Goal: Transaction & Acquisition: Purchase product/service

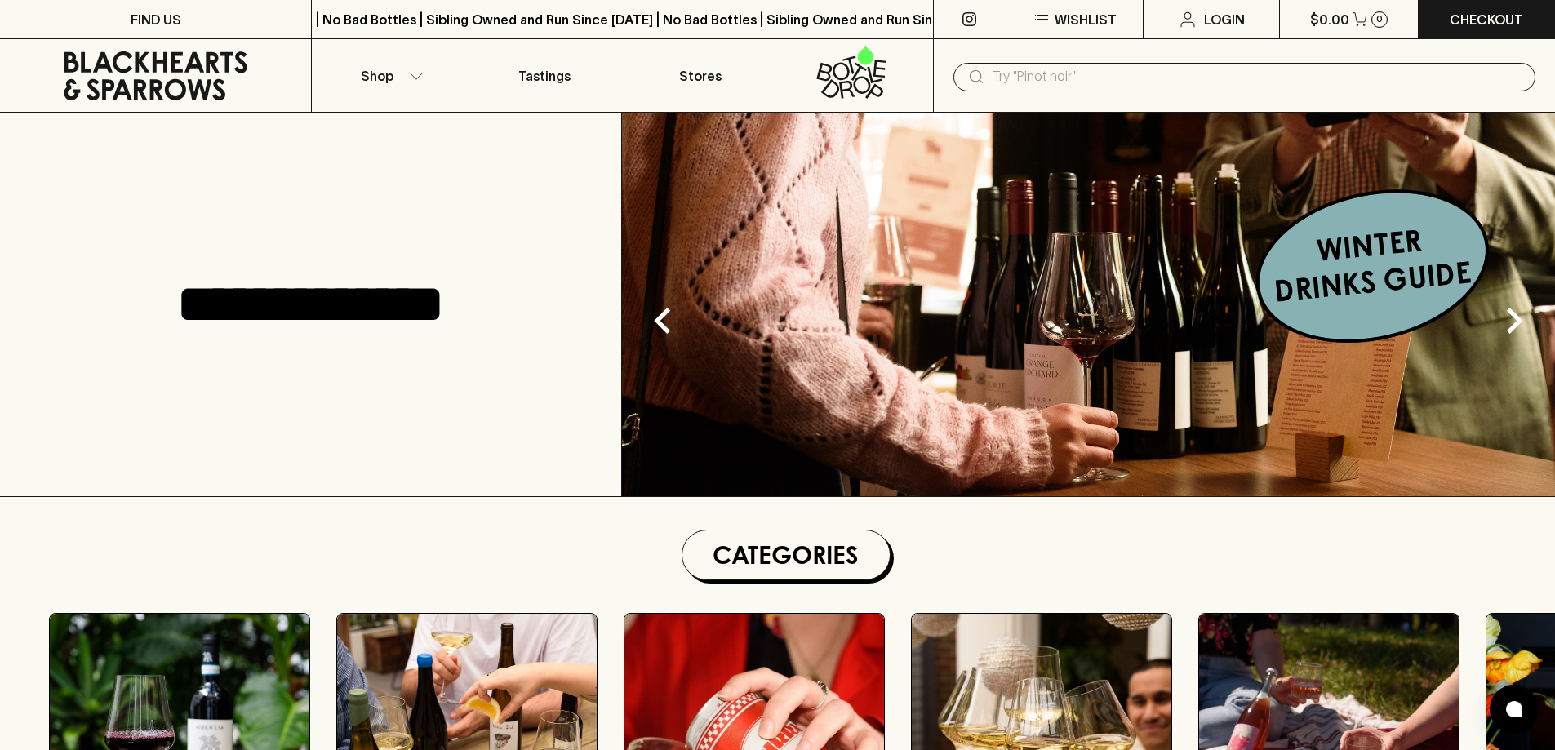
click at [1115, 92] on div "​" at bounding box center [1244, 75] width 622 height 73
click at [1124, 85] on input "text" at bounding box center [1258, 77] width 530 height 26
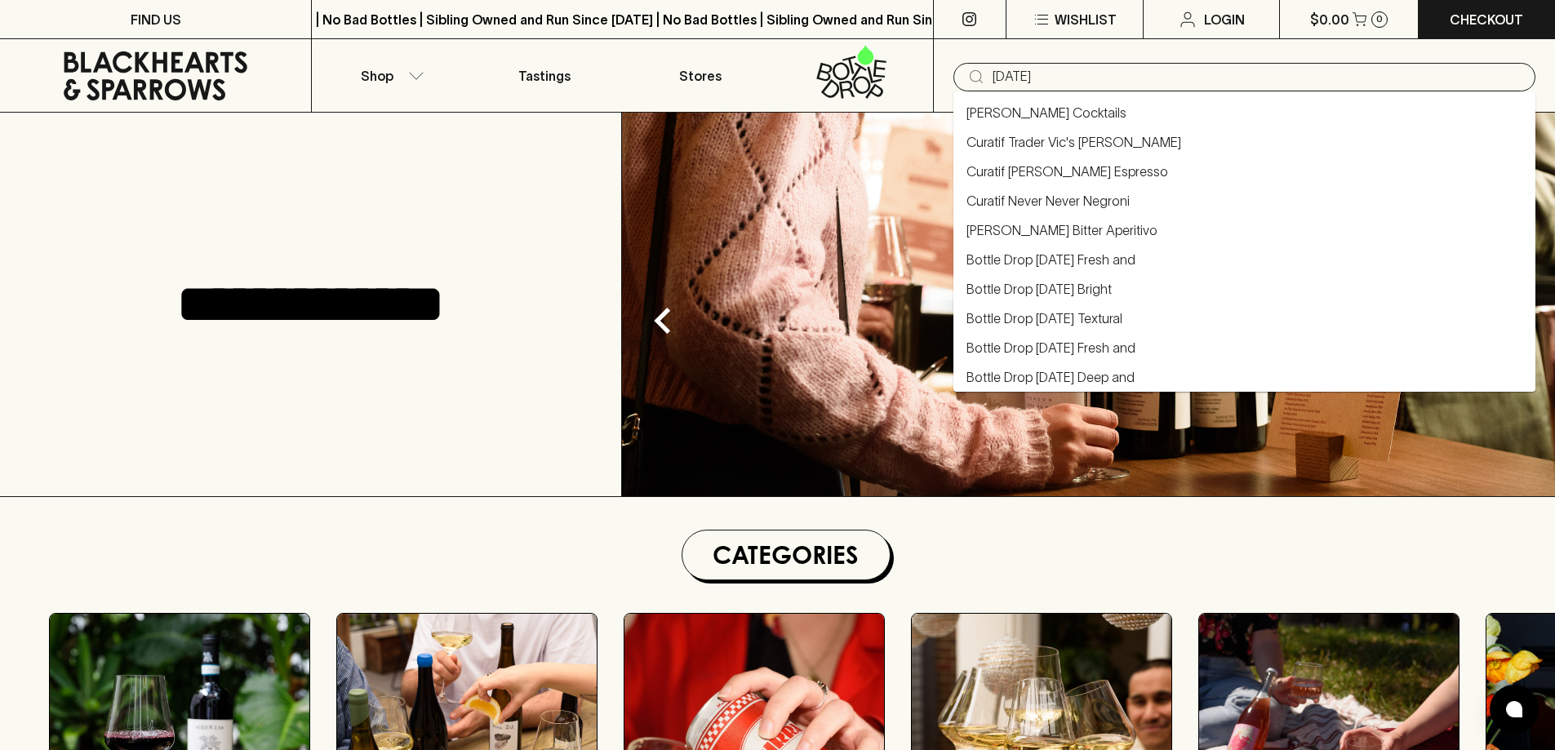
type input "[DATE]"
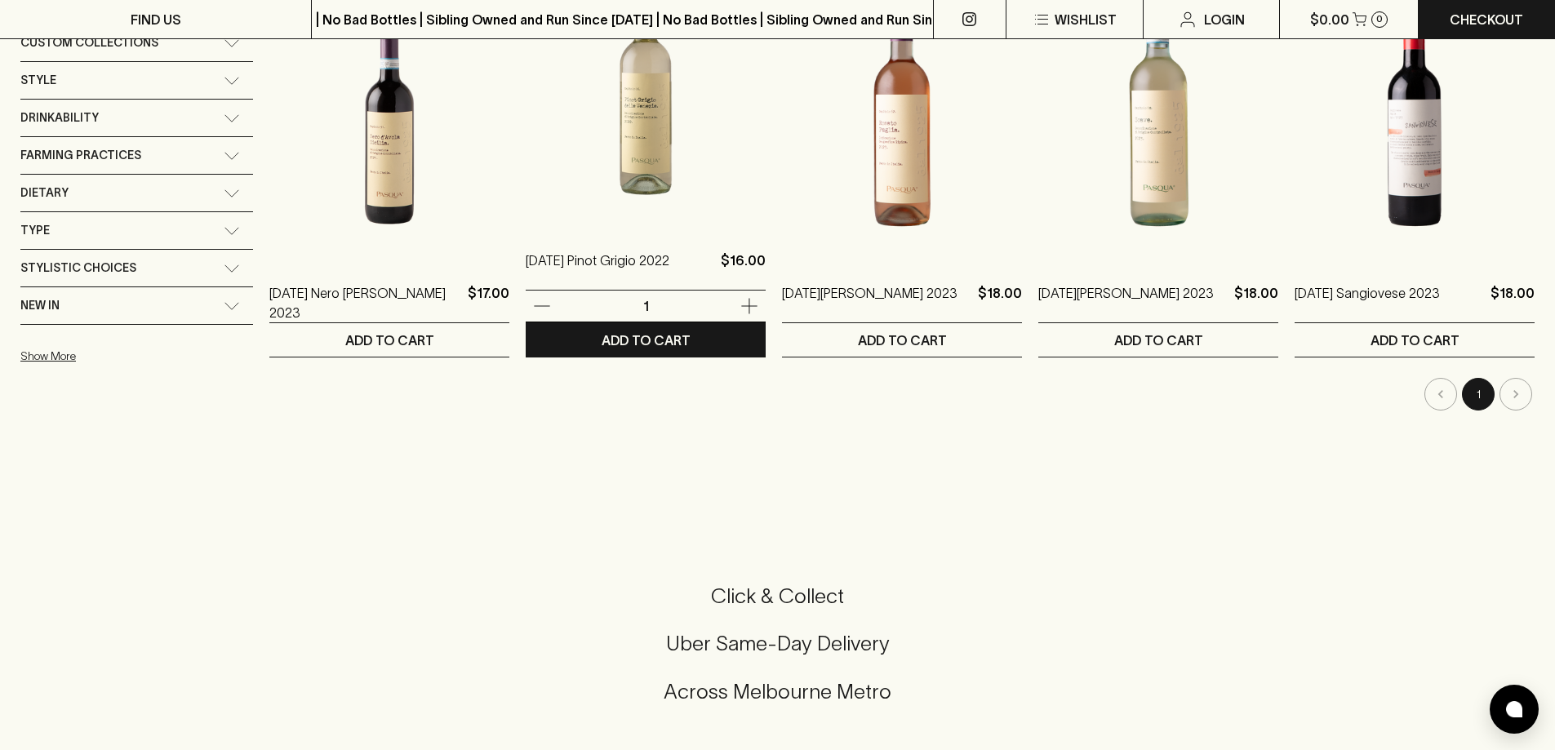
scroll to position [327, 0]
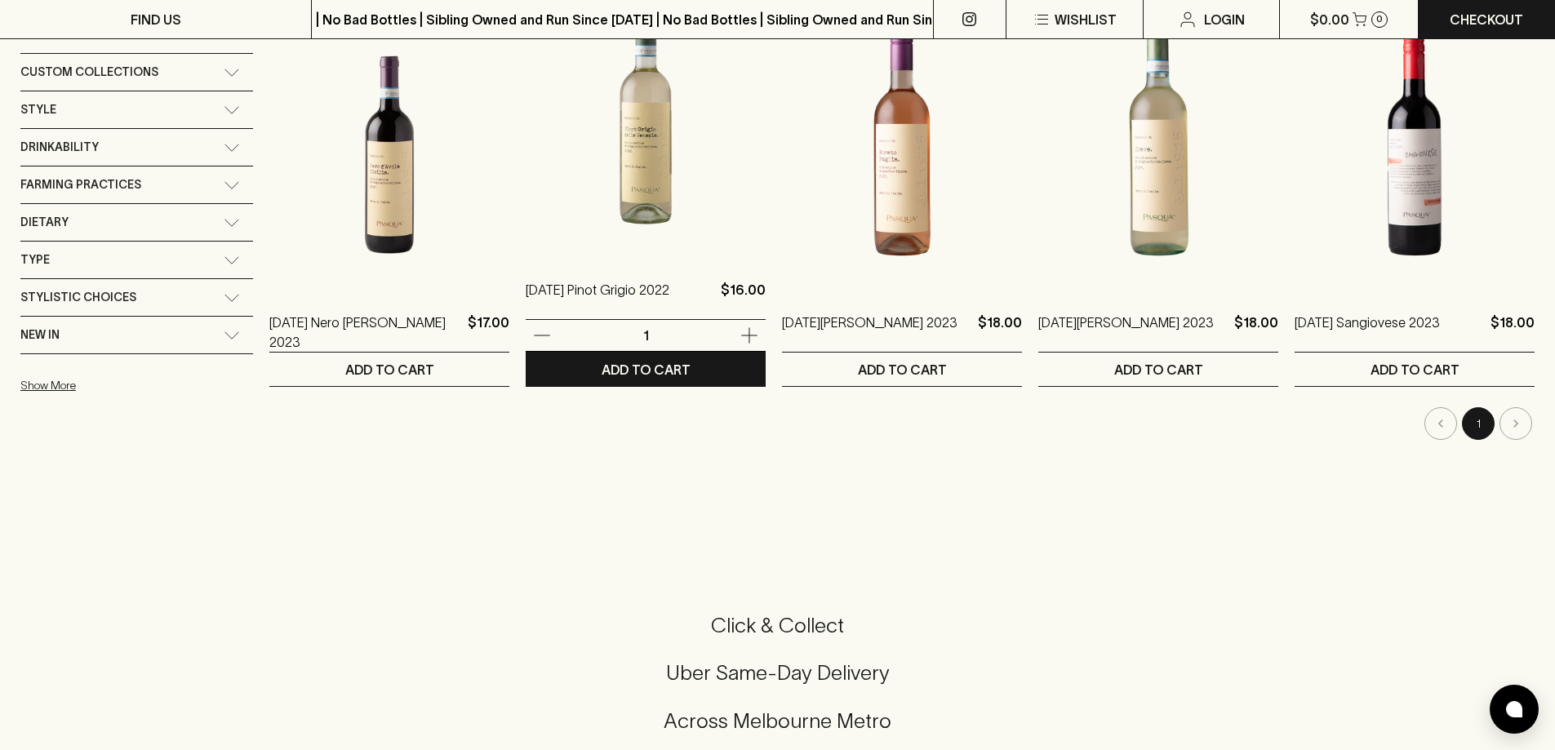
click at [648, 206] on img at bounding box center [646, 113] width 240 height 286
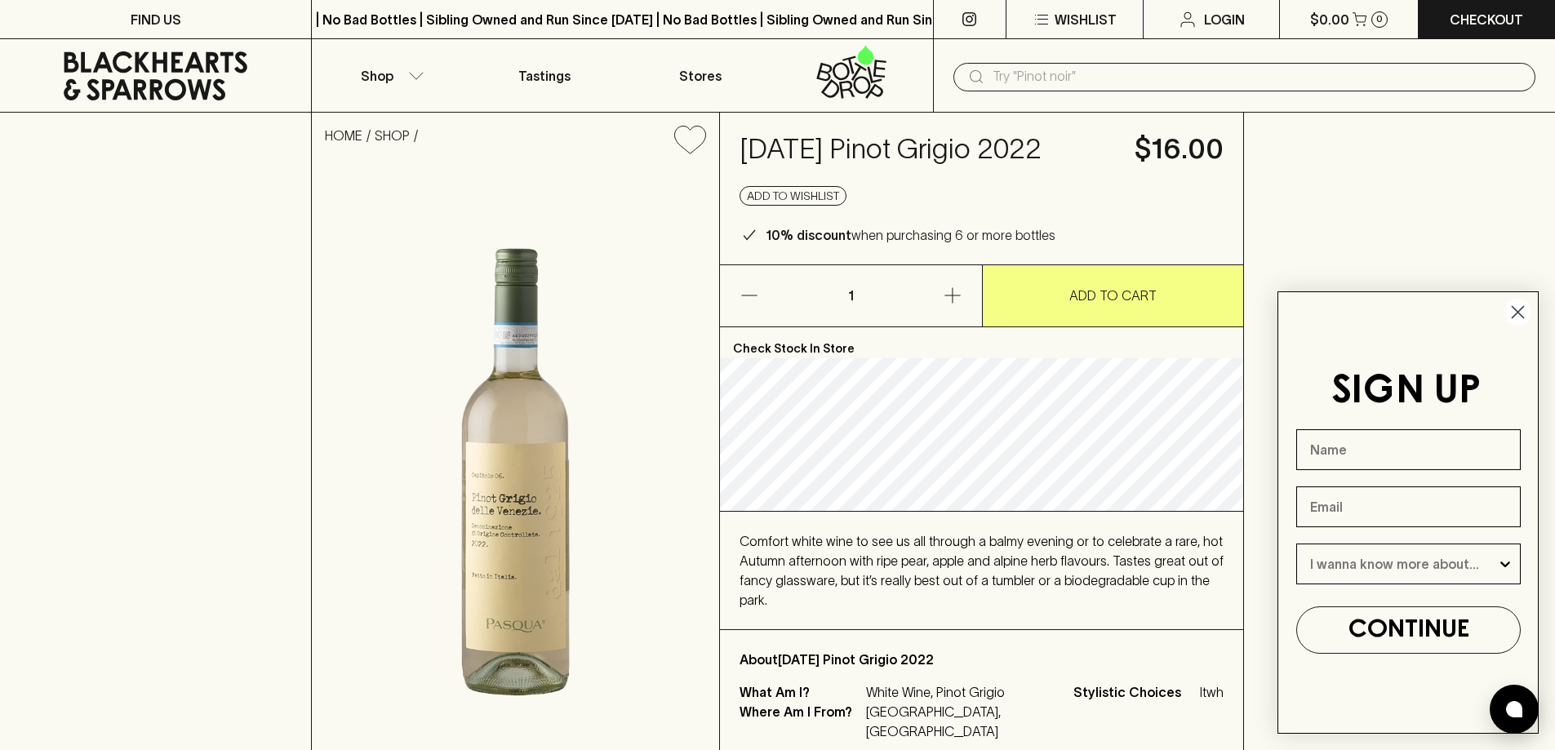
click at [1010, 61] on div "​" at bounding box center [1244, 75] width 582 height 31
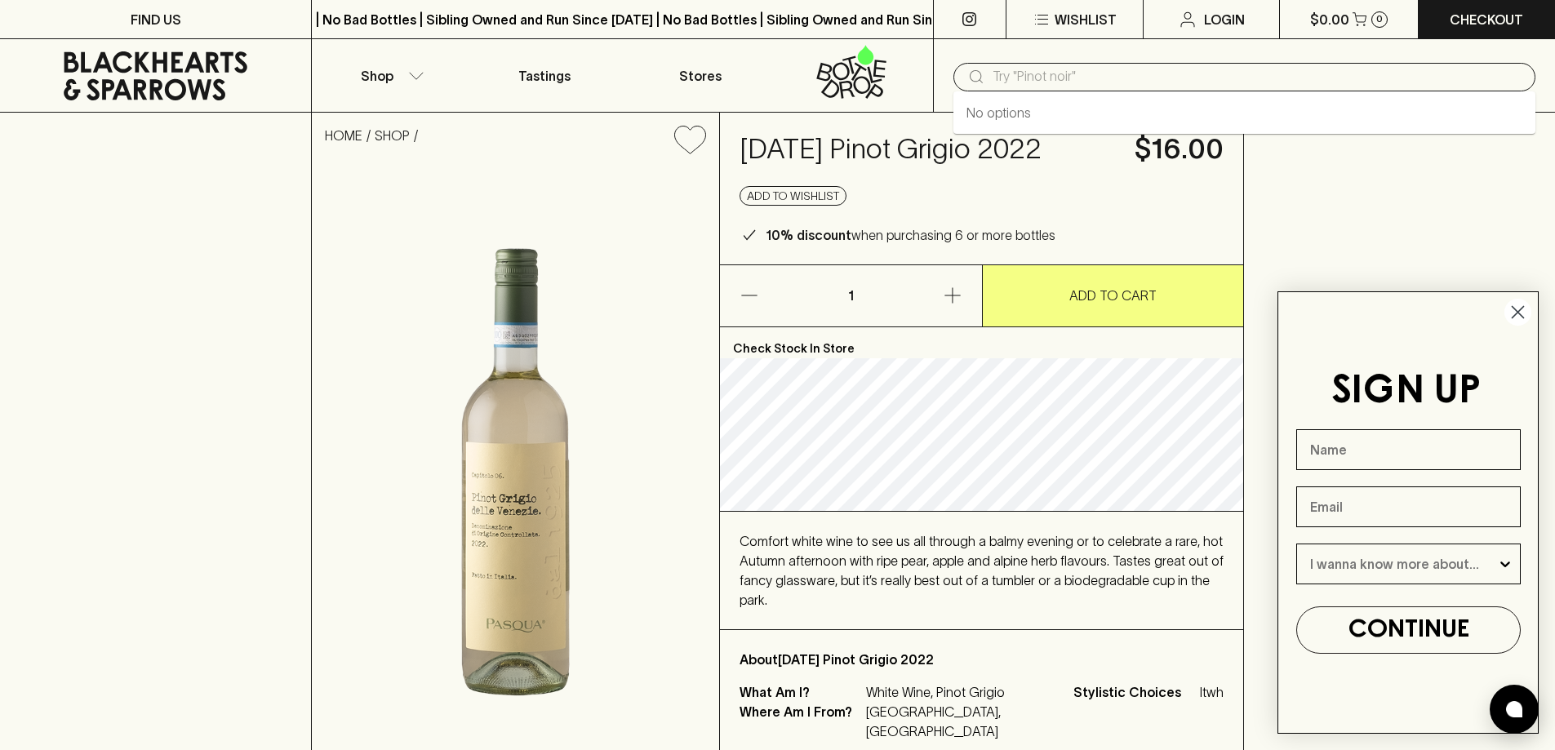
click at [1017, 72] on input "text" at bounding box center [1258, 77] width 530 height 26
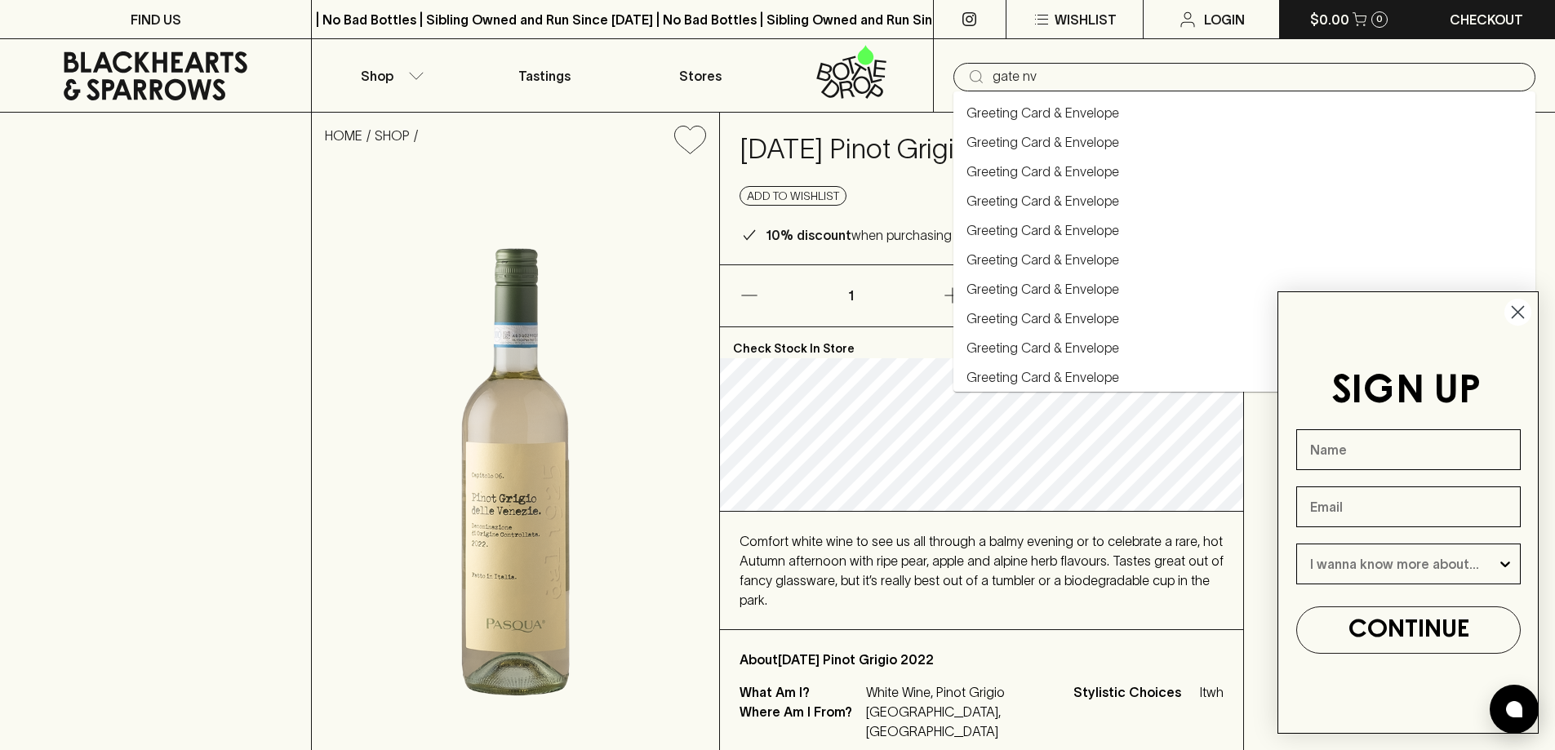
type input "gate nv"
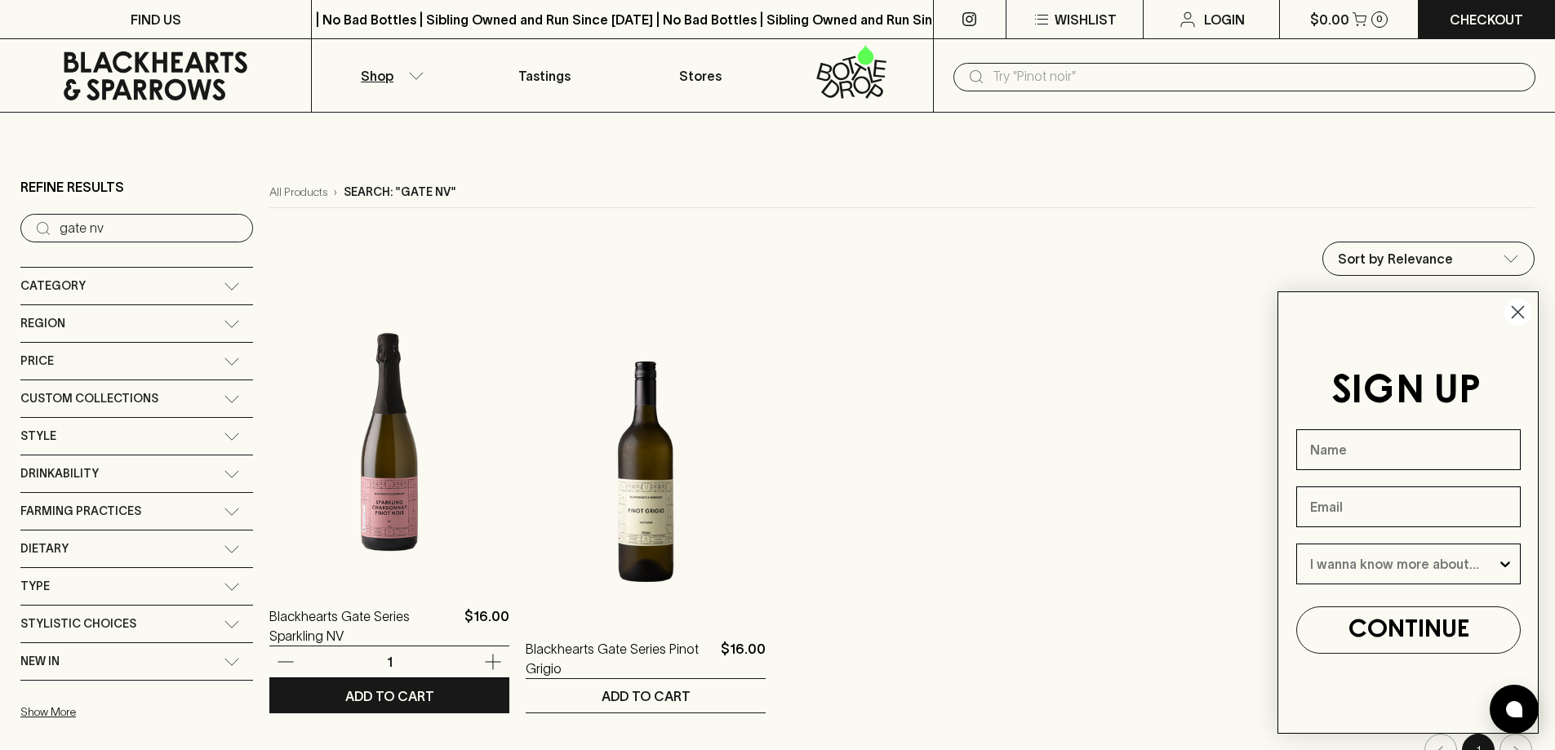
click at [422, 337] on img at bounding box center [389, 439] width 240 height 286
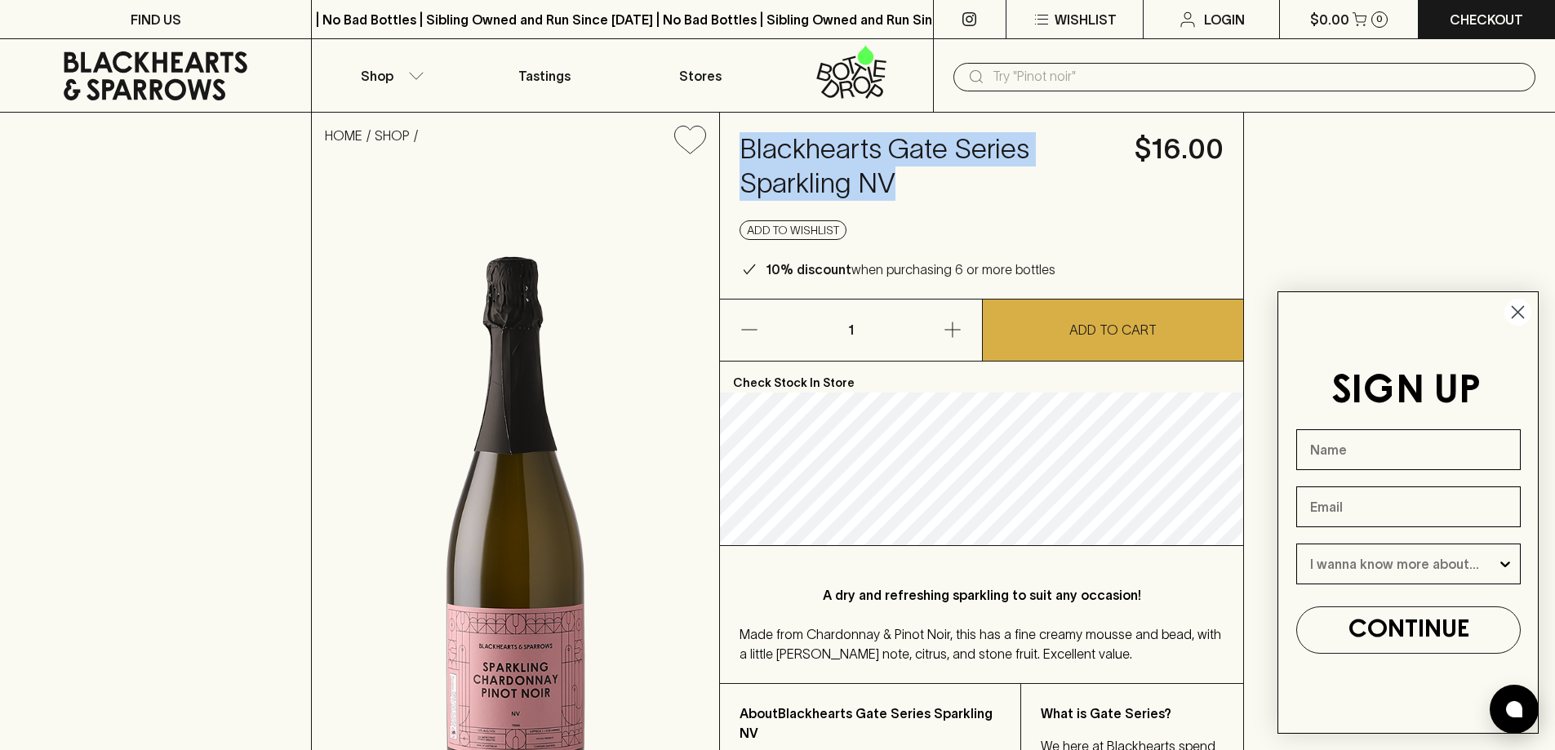
drag, startPoint x: 907, startPoint y: 183, endPoint x: 731, endPoint y: 136, distance: 181.8
click at [731, 136] on div "Blackhearts Gate Series Sparkling NV $16.00 Add to wishlist 10% discount when p…" at bounding box center [981, 206] width 523 height 186
copy h4 "Blackhearts Gate Series Sparkling NV"
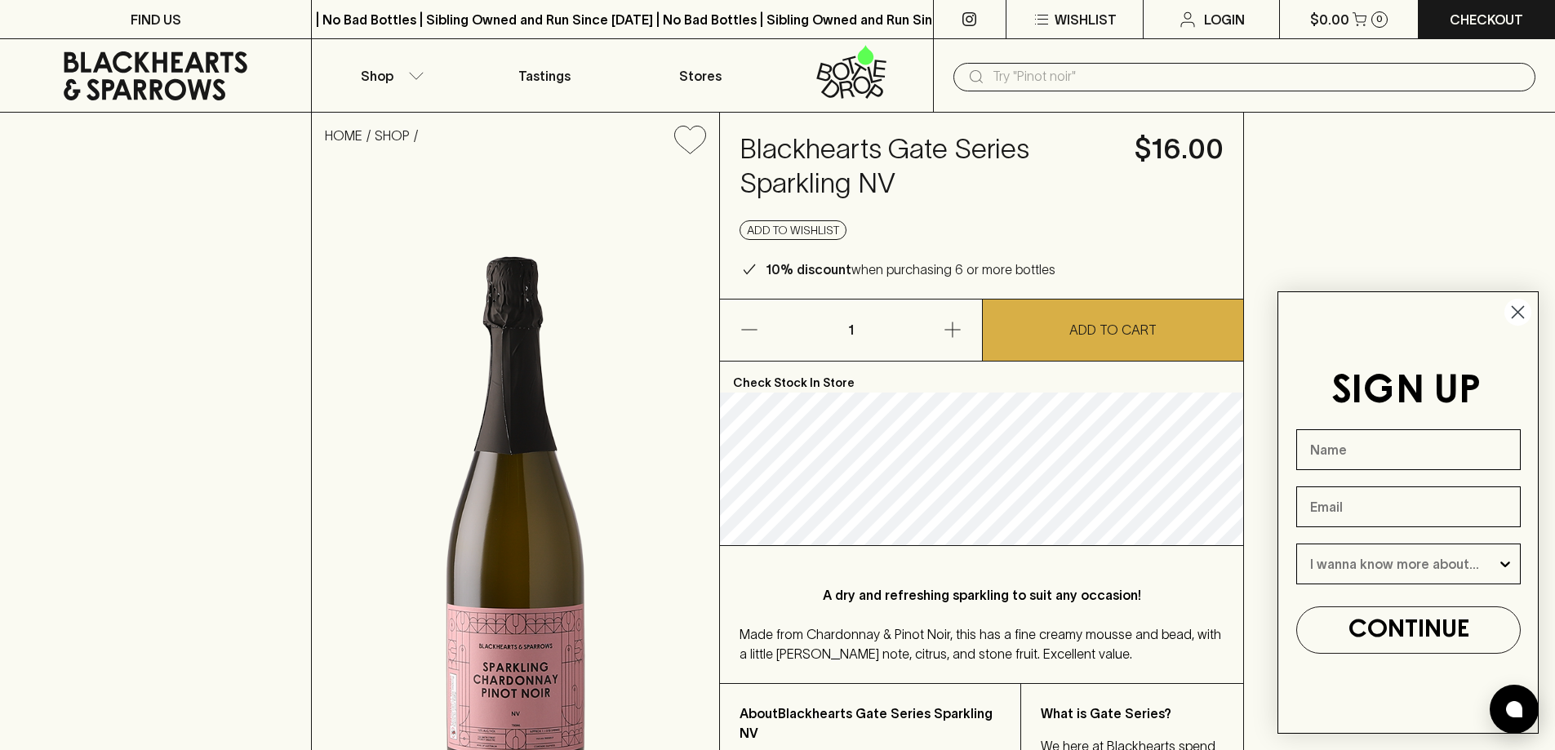
click at [1099, 79] on input "text" at bounding box center [1258, 77] width 530 height 26
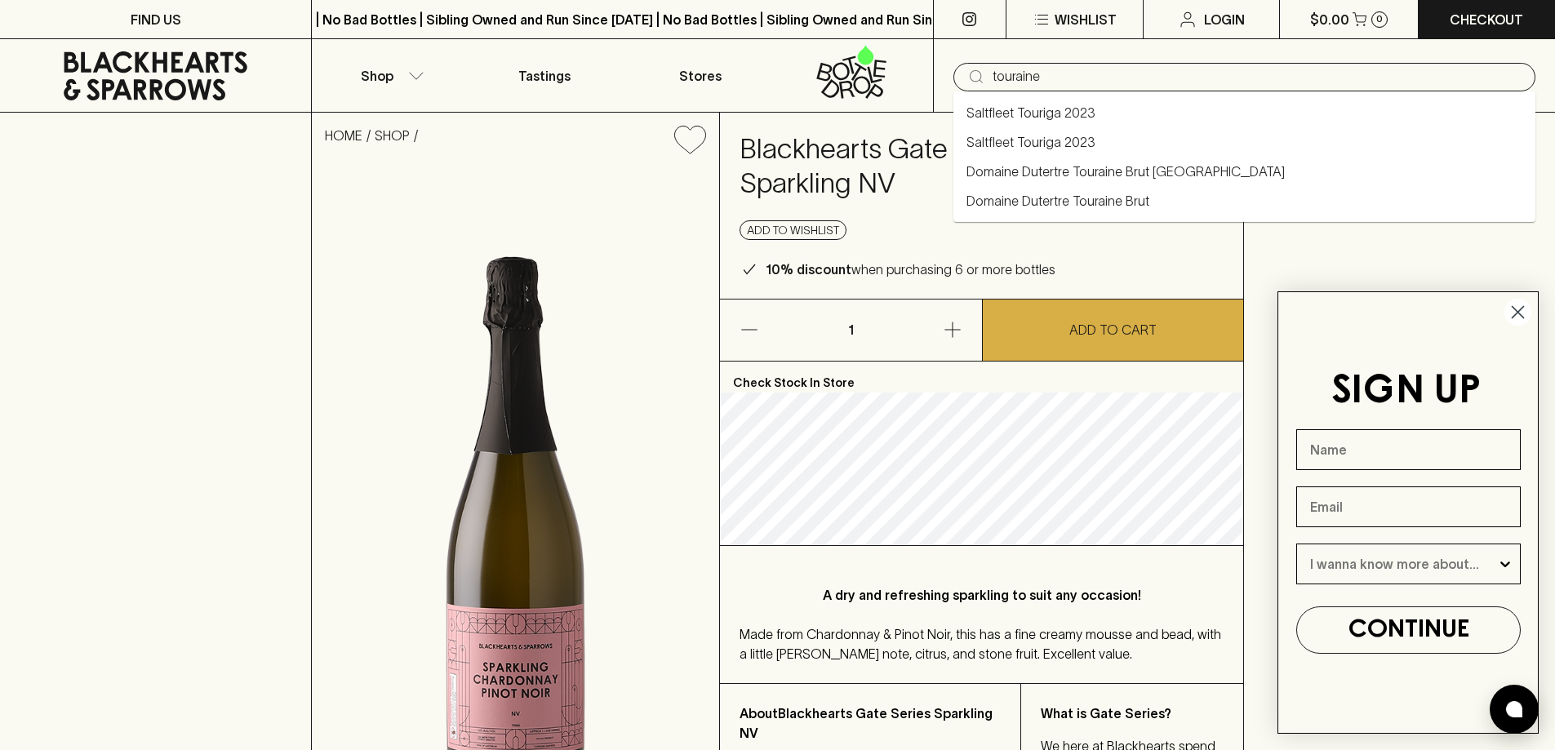
click at [1167, 162] on li "Domaine Dutertre Touraine Brut [GEOGRAPHIC_DATA]" at bounding box center [1244, 171] width 582 height 29
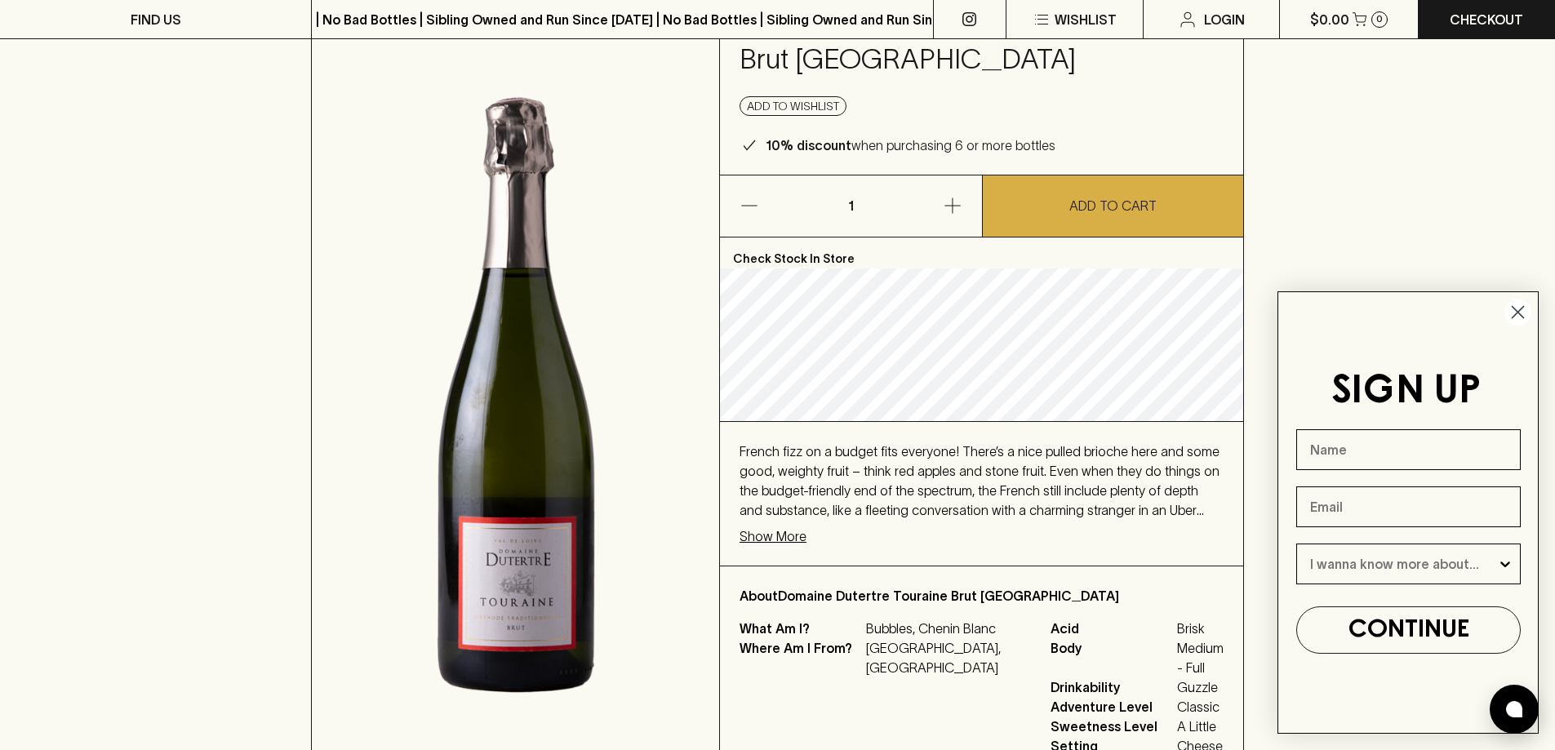
scroll to position [163, 0]
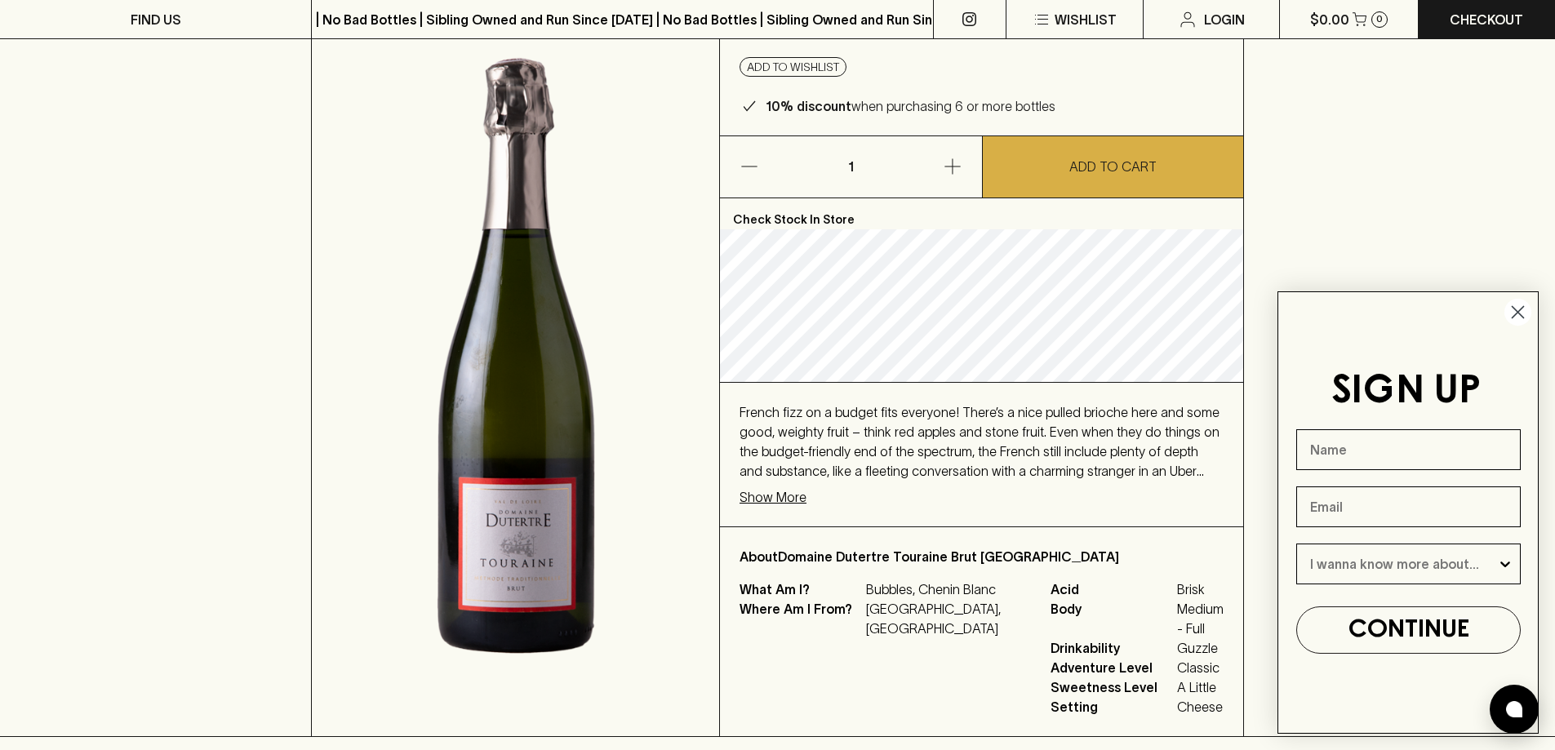
type input "Domaine Dutertre Touraine Brut [GEOGRAPHIC_DATA]"
click at [780, 507] on div "French fizz on a budget fits everyone! There’s a nice pulled brioche here and s…" at bounding box center [981, 455] width 523 height 144
click at [785, 498] on p "Show More" at bounding box center [773, 497] width 67 height 20
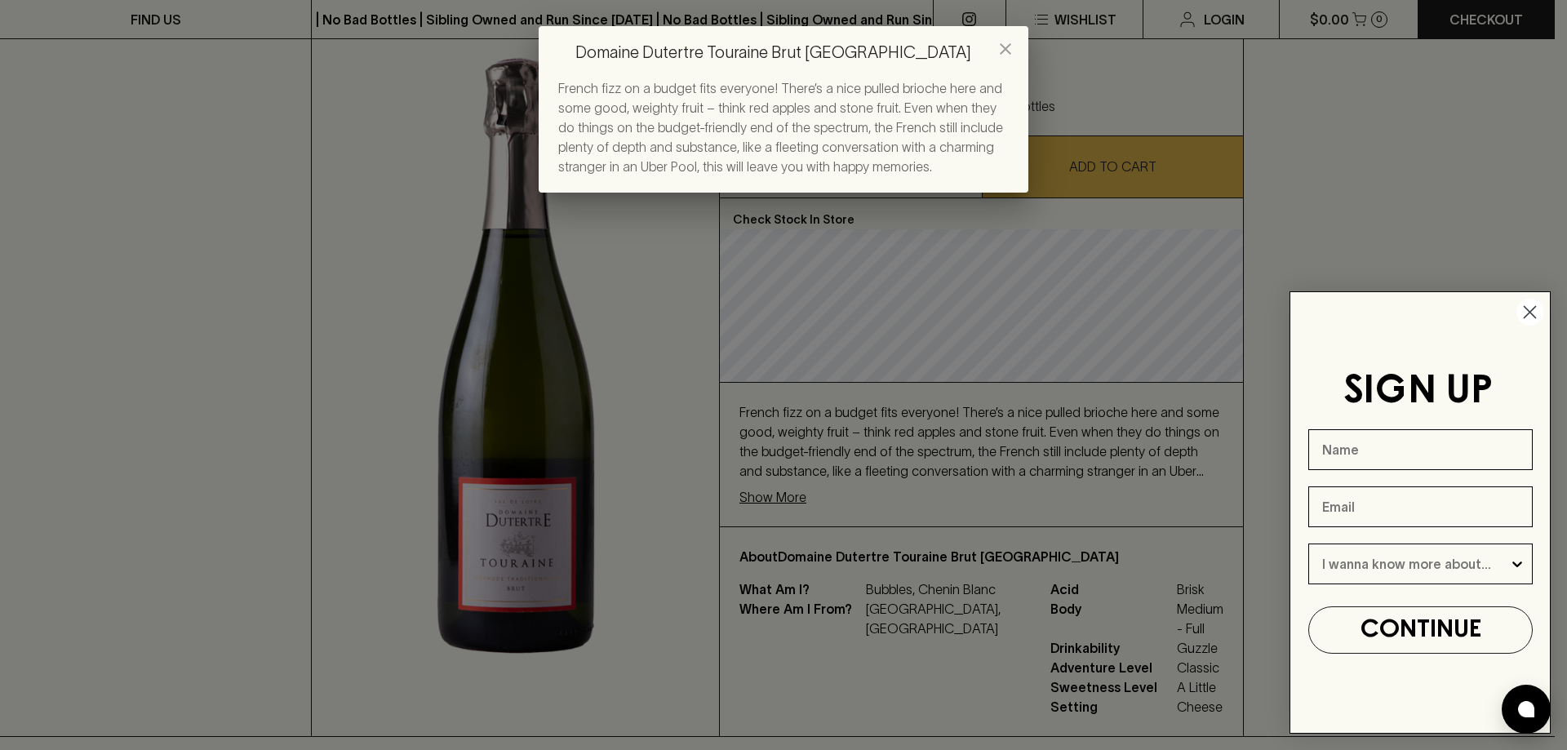
click at [693, 582] on div "Domaine Dutertre Touraine Brut NV French fizz on a budget fits everyone! There’…" at bounding box center [783, 375] width 1567 height 750
